Goal: Find specific page/section: Find specific page/section

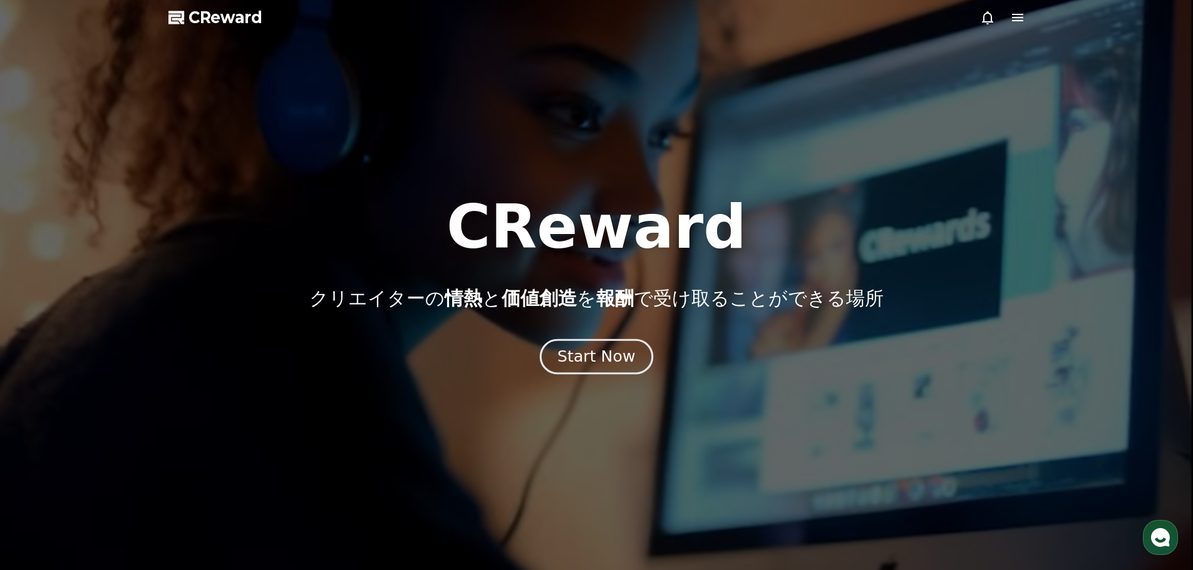
click at [615, 358] on div "Start Now" at bounding box center [596, 356] width 78 height 21
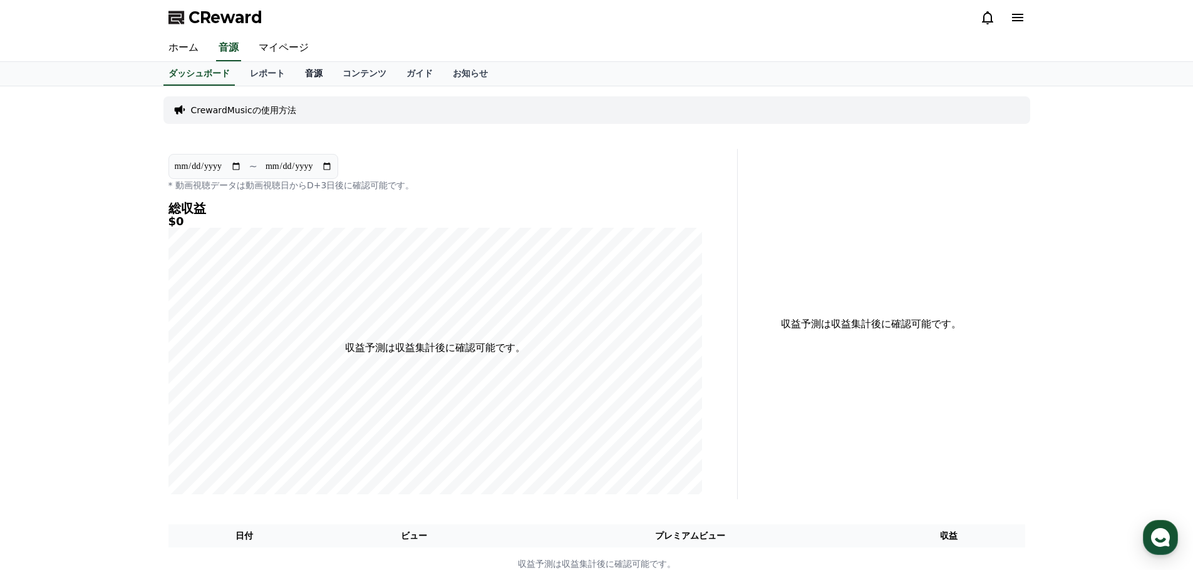
click at [295, 72] on link "音源" at bounding box center [314, 74] width 38 height 24
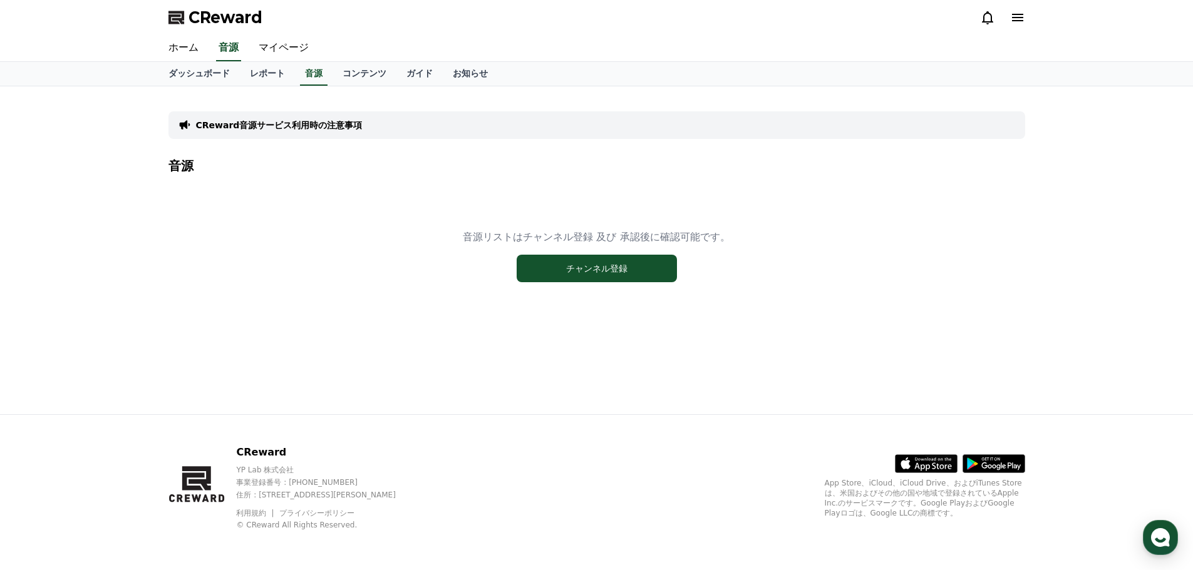
click at [471, 181] on div "音源リストはチャンネル登録 及び 承認後に確認可能です。 チャンネル登録" at bounding box center [596, 256] width 856 height 157
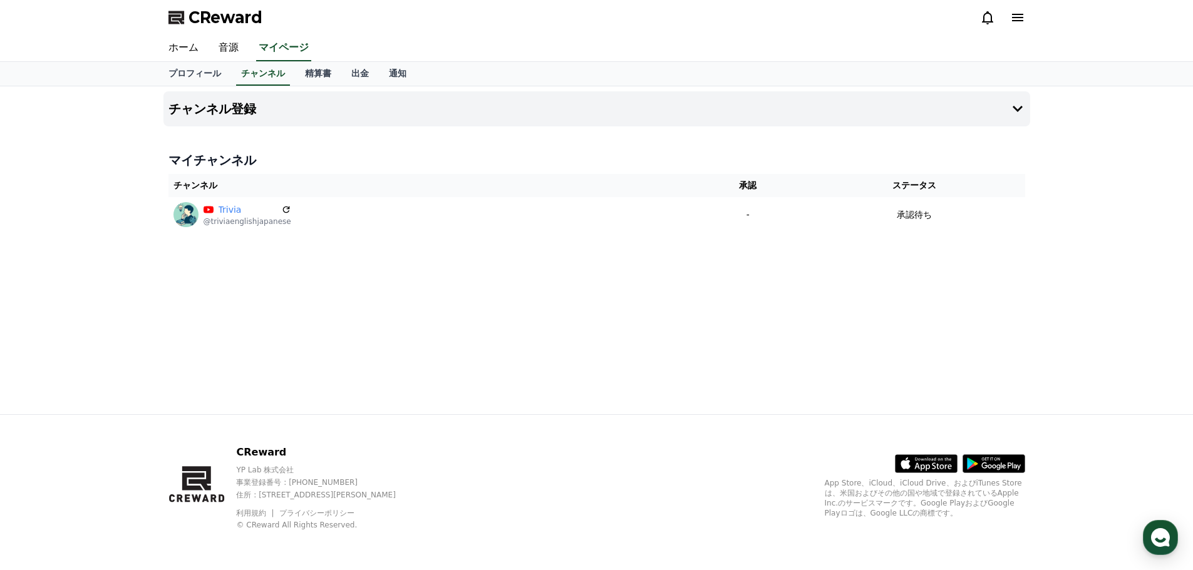
click at [593, 143] on div "チャンネル登録 マイチャンネル チャンネル 承認 ステータス Trivia @triviaenglishjapanese - 承認待ち" at bounding box center [596, 250] width 876 height 328
